Goal: Task Accomplishment & Management: Manage account settings

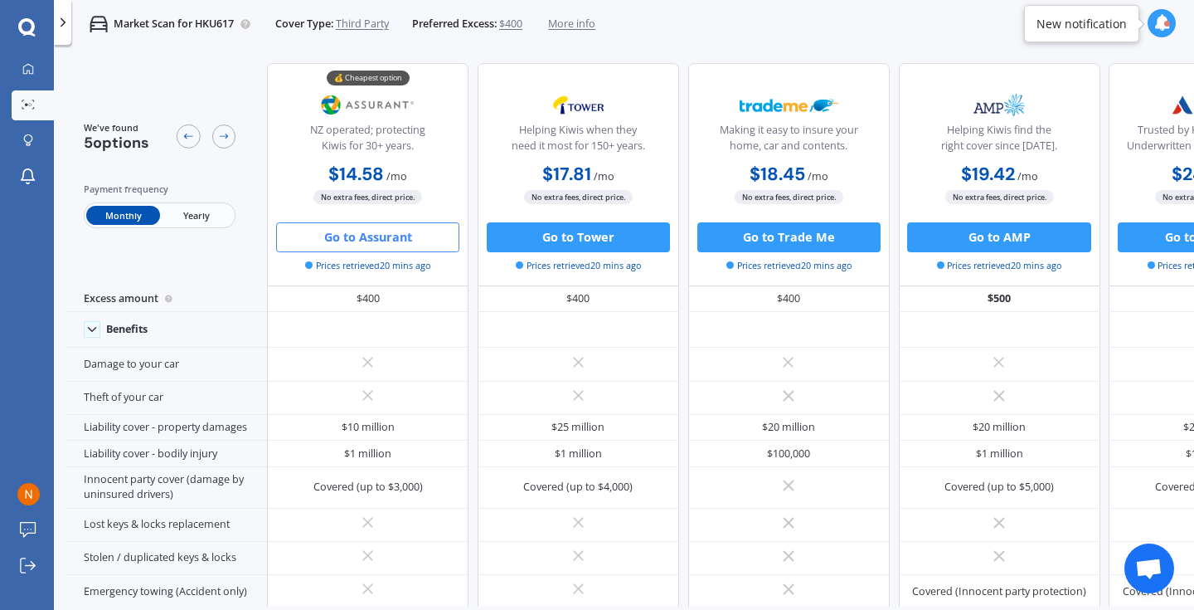
scroll to position [0, 2]
click at [33, 75] on icon at bounding box center [28, 69] width 11 height 11
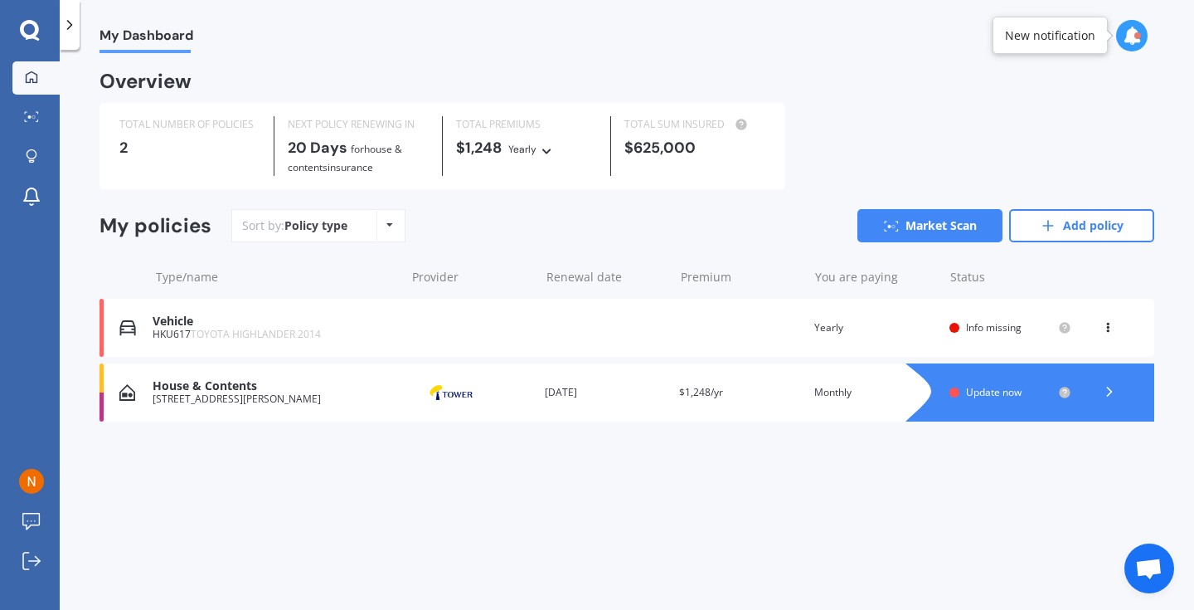
click at [997, 391] on span "Update now" at bounding box center [994, 392] width 56 height 14
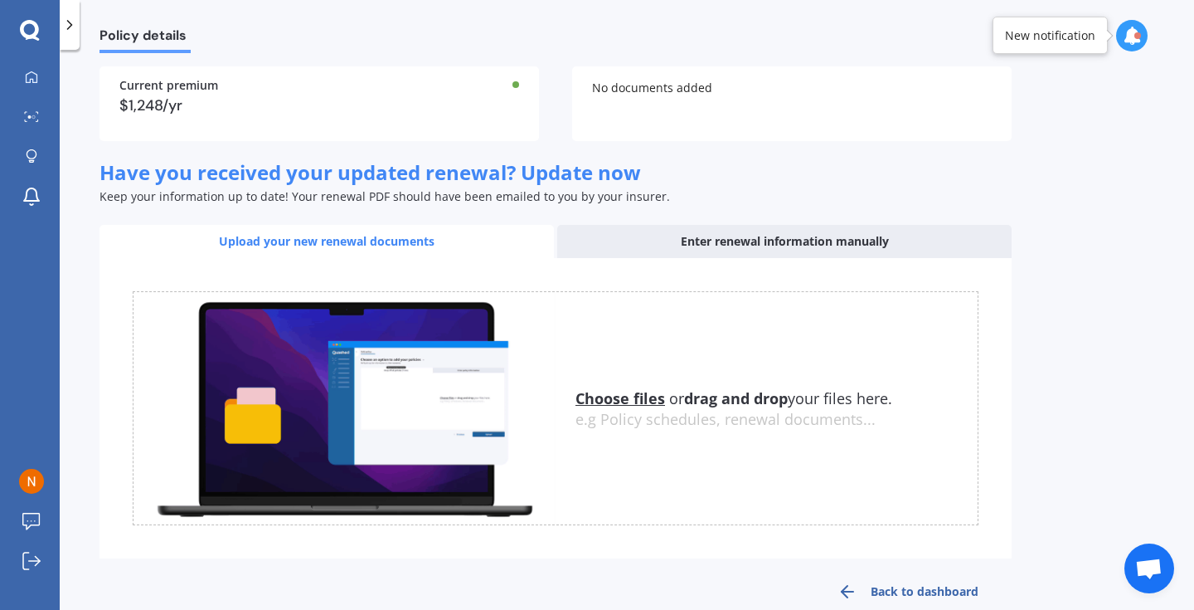
scroll to position [139, 0]
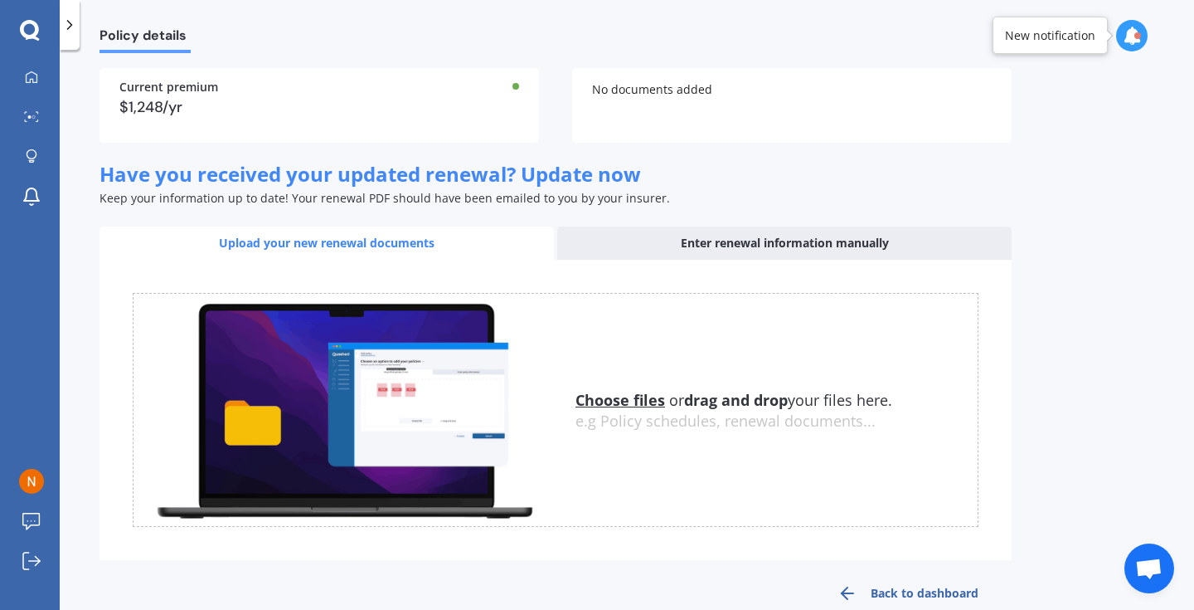
click at [781, 244] on div "Enter renewal information manually" at bounding box center [784, 242] width 455 height 33
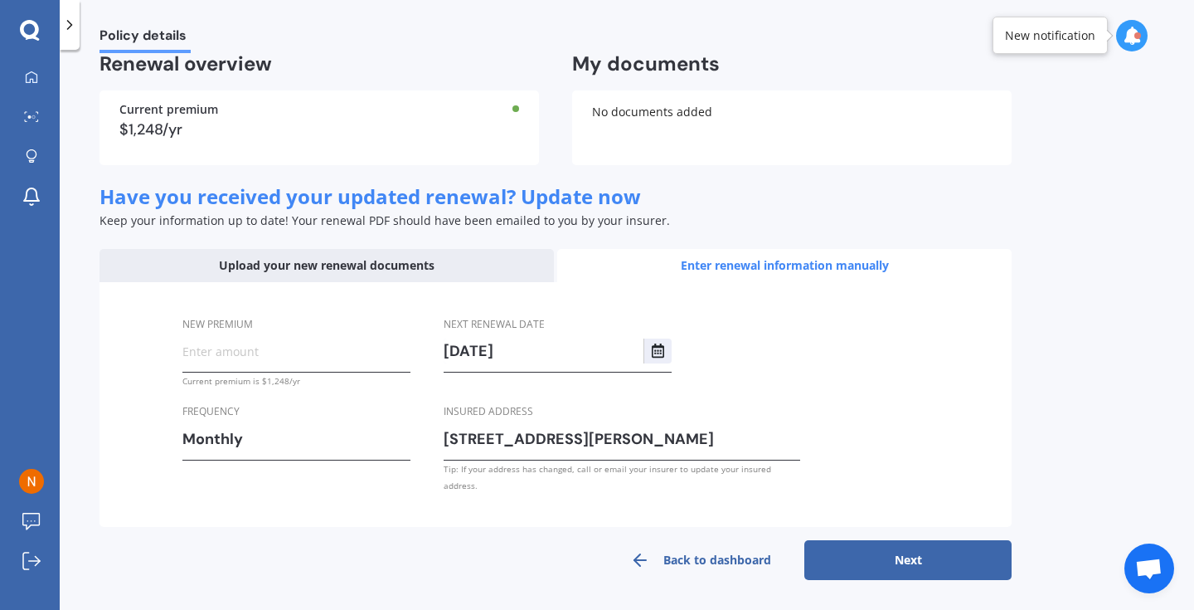
scroll to position [100, 0]
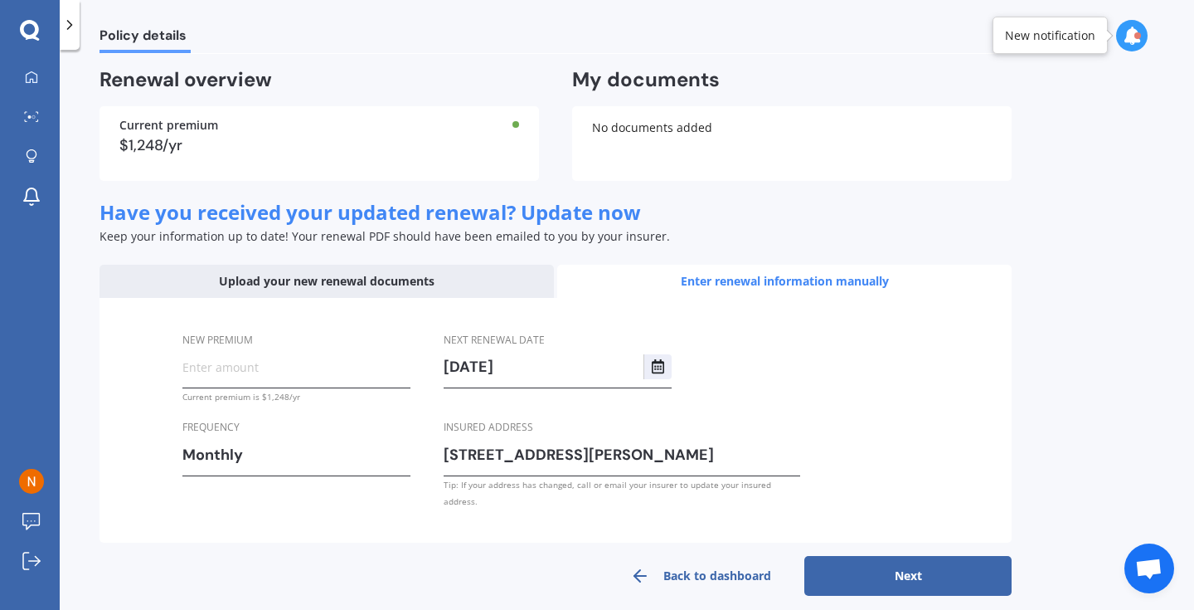
click at [289, 372] on input "New premium" at bounding box center [296, 366] width 228 height 25
type input "$52.00"
click at [288, 450] on div "Monthly" at bounding box center [285, 454] width 207 height 25
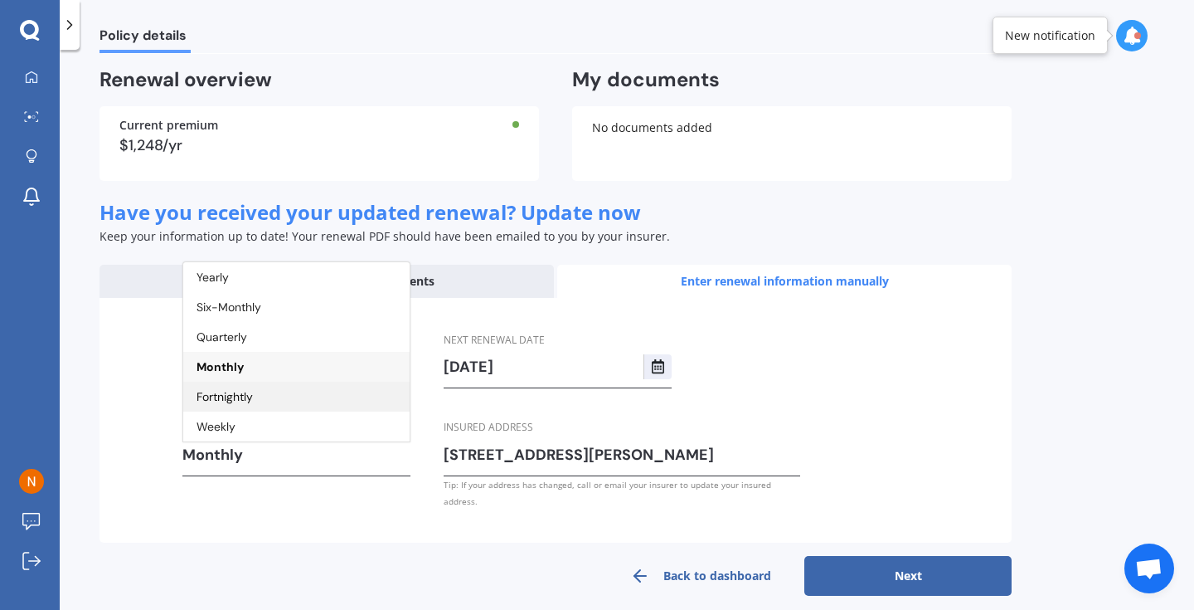
click at [277, 401] on div "Fortnightly" at bounding box center [296, 397] width 226 height 30
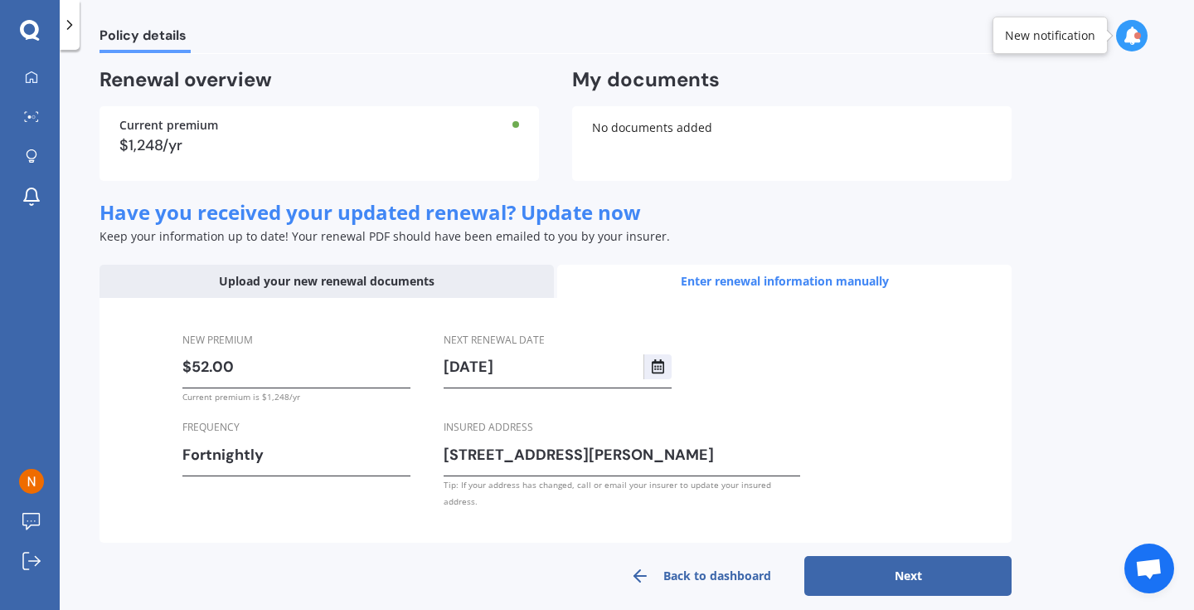
click at [964, 565] on button "Next" at bounding box center [908, 576] width 207 height 40
select select "27"
select select "09"
select select "2026"
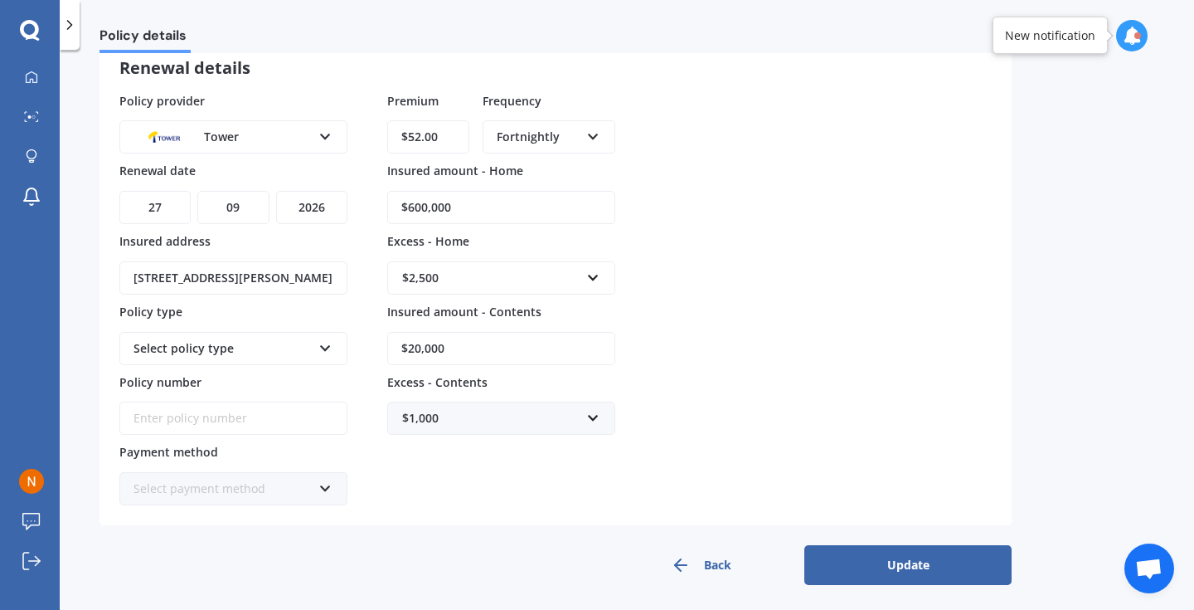
click at [959, 561] on button "Update" at bounding box center [908, 565] width 207 height 40
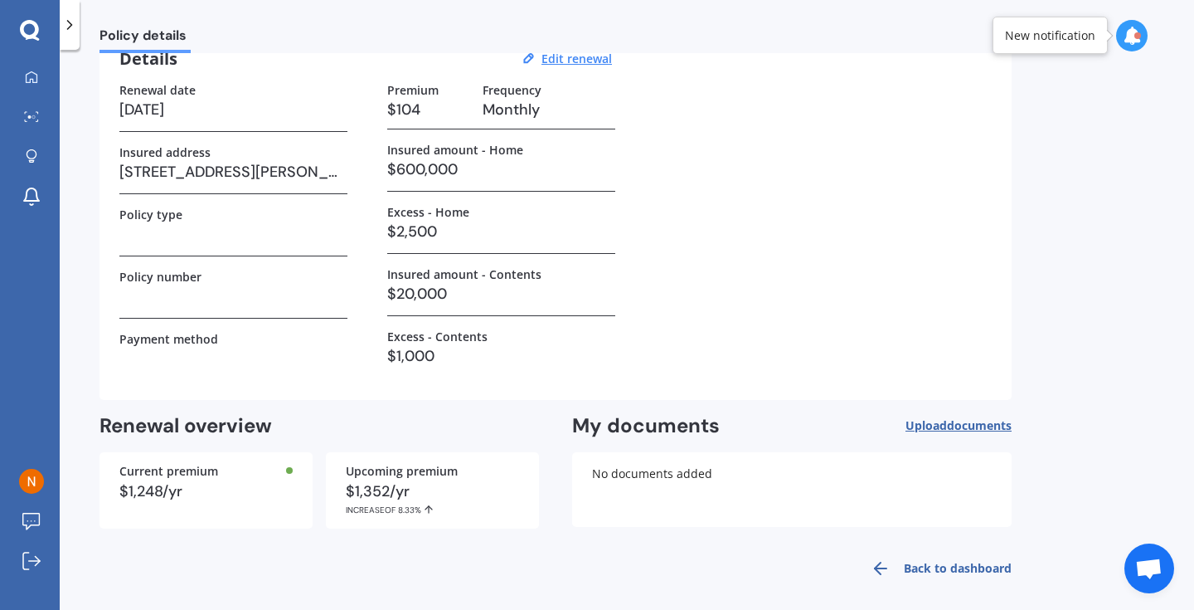
scroll to position [91, 0]
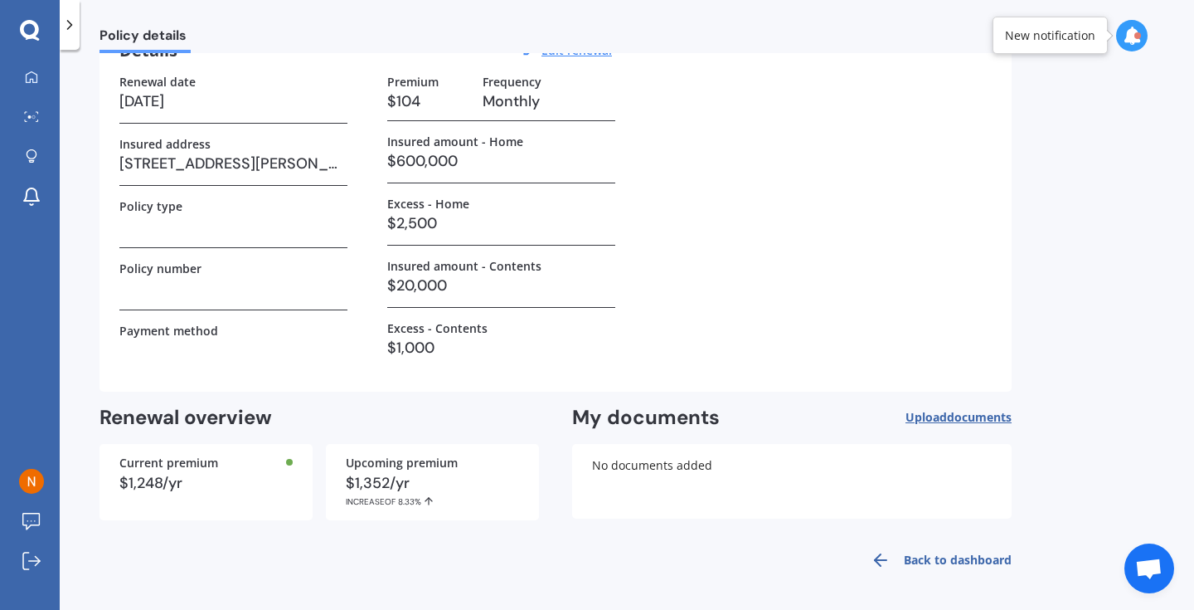
click at [180, 226] on h3 at bounding box center [233, 225] width 228 height 25
